Goal: Find specific page/section: Find specific page/section

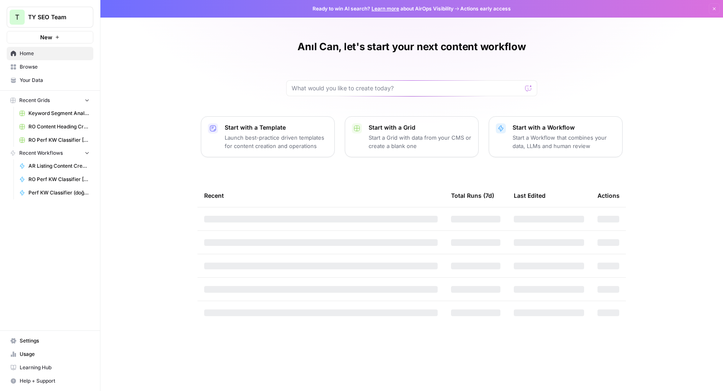
click at [61, 70] on span "Browse" at bounding box center [55, 67] width 70 height 8
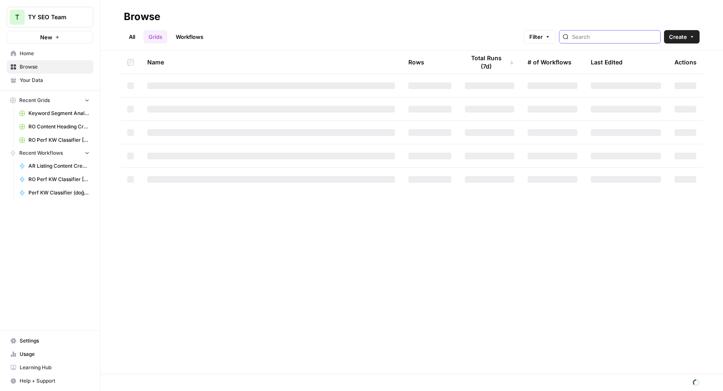
click at [601, 41] on input "search" at bounding box center [614, 37] width 85 height 8
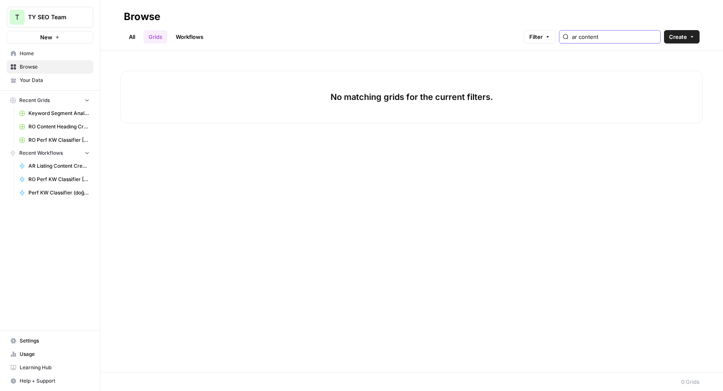
click at [622, 33] on input "ar content" at bounding box center [614, 37] width 85 height 8
type input "ar"
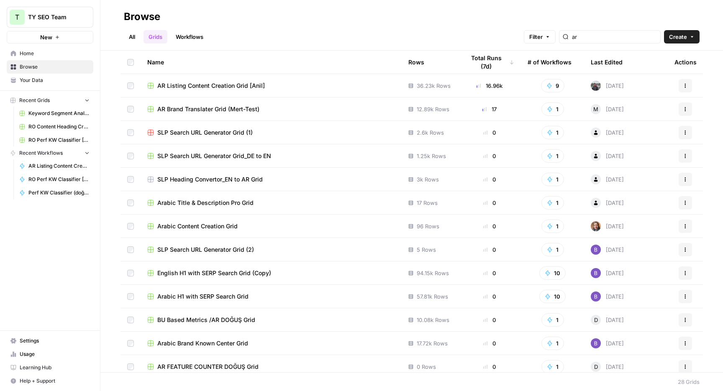
click at [325, 9] on header "Browse All Grids Workflows Filter ar Create" at bounding box center [411, 25] width 623 height 51
click at [240, 82] on span "AR Listing Content Creation Grid [Anil]" at bounding box center [211, 86] width 108 height 8
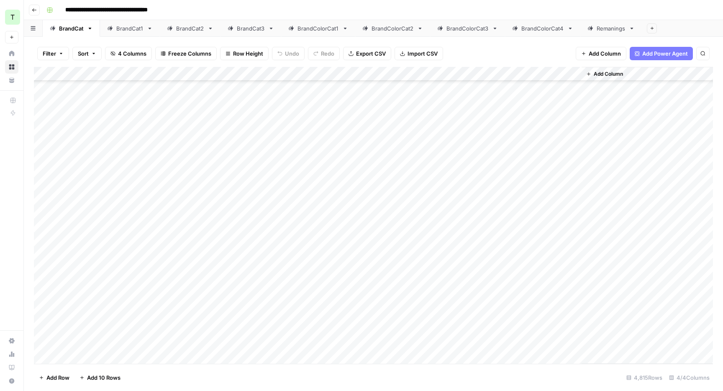
scroll to position [68246, 0]
click at [123, 28] on div "BrandCat1" at bounding box center [129, 28] width 27 height 8
click at [195, 26] on div "BrandCat2" at bounding box center [190, 28] width 28 height 8
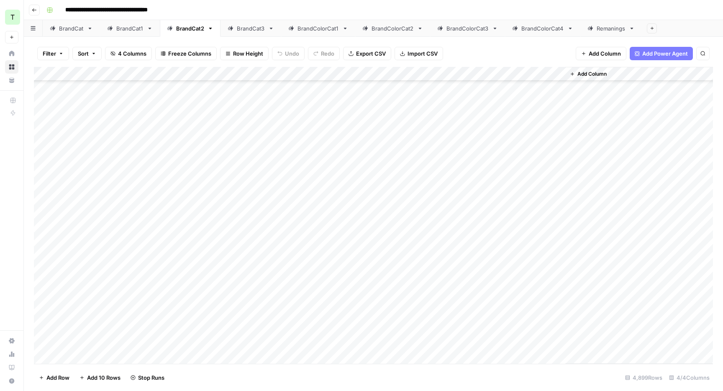
click at [248, 23] on link "BrandCat3" at bounding box center [251, 28] width 61 height 17
click at [312, 27] on div "BrandColorCat1" at bounding box center [318, 28] width 41 height 8
click at [189, 28] on div "BrandCat2" at bounding box center [190, 28] width 28 height 8
